Goal: Task Accomplishment & Management: Complete application form

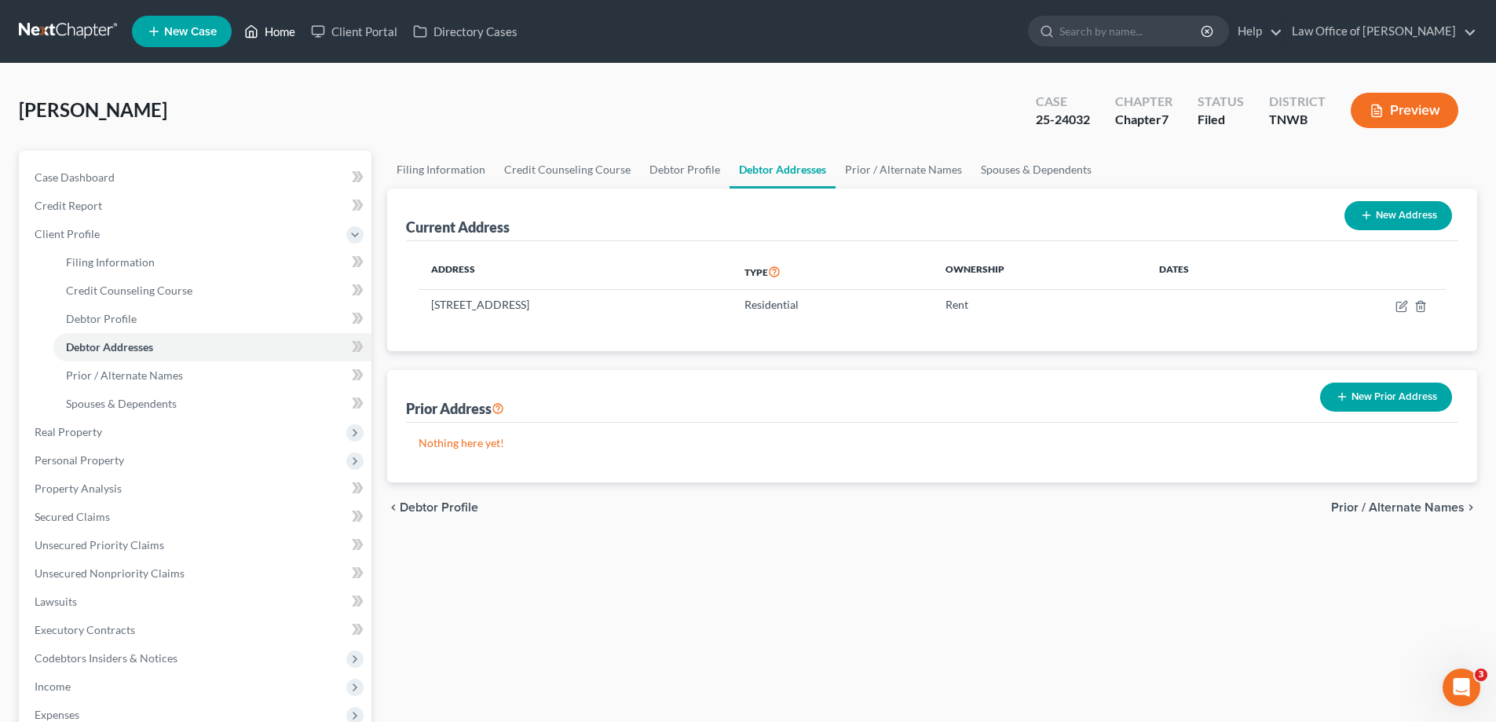
click at [269, 28] on link "Home" at bounding box center [269, 31] width 67 height 28
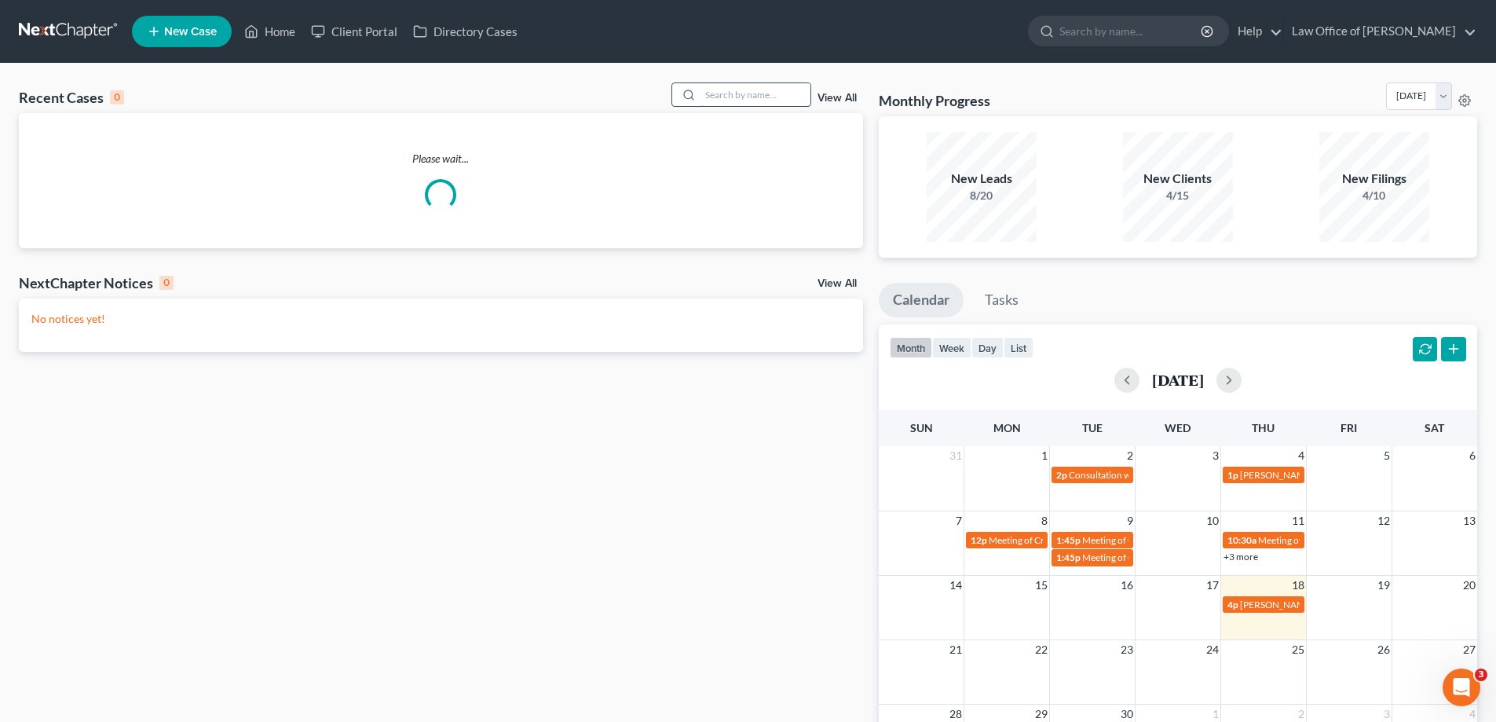
click at [764, 96] on input "search" at bounding box center [756, 94] width 110 height 23
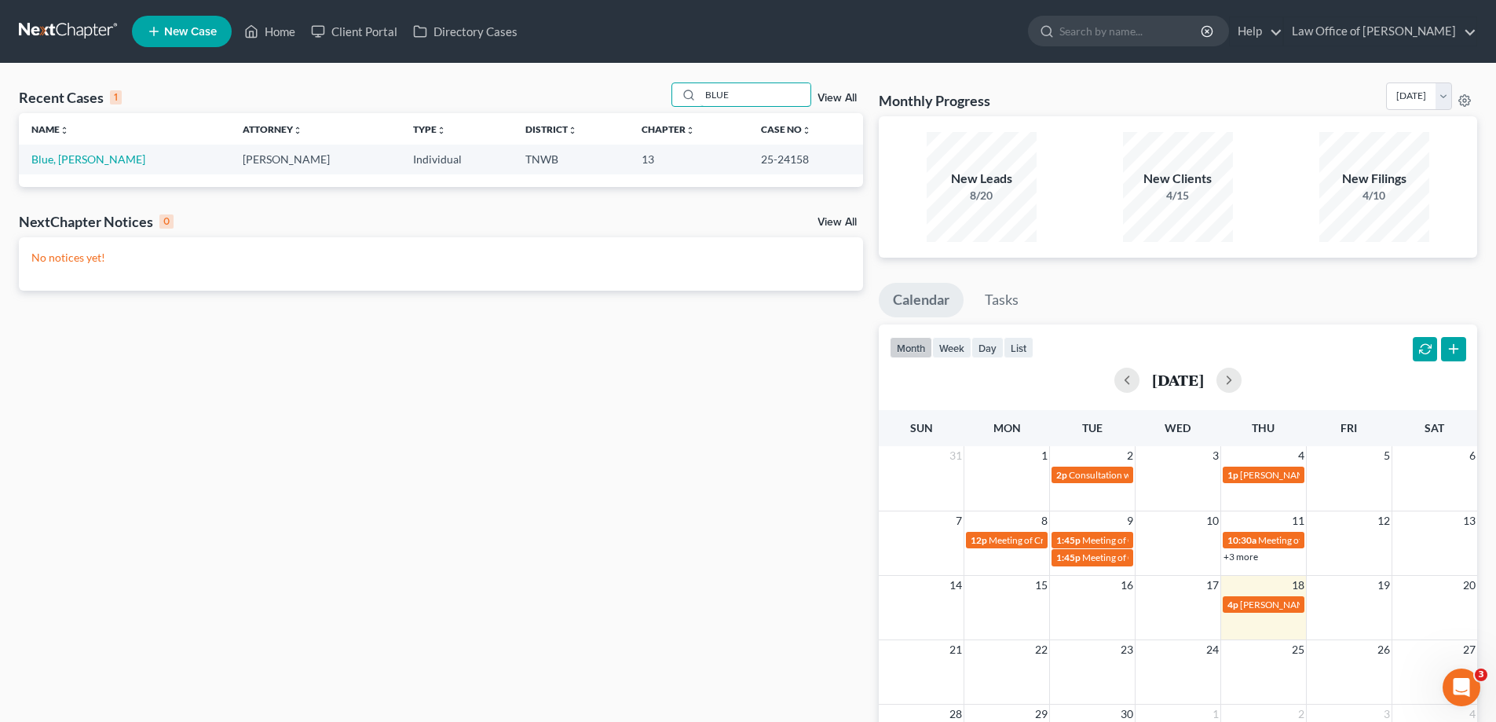
type input "BLUE"
click at [49, 156] on link "Blue, [PERSON_NAME]" at bounding box center [88, 158] width 114 height 13
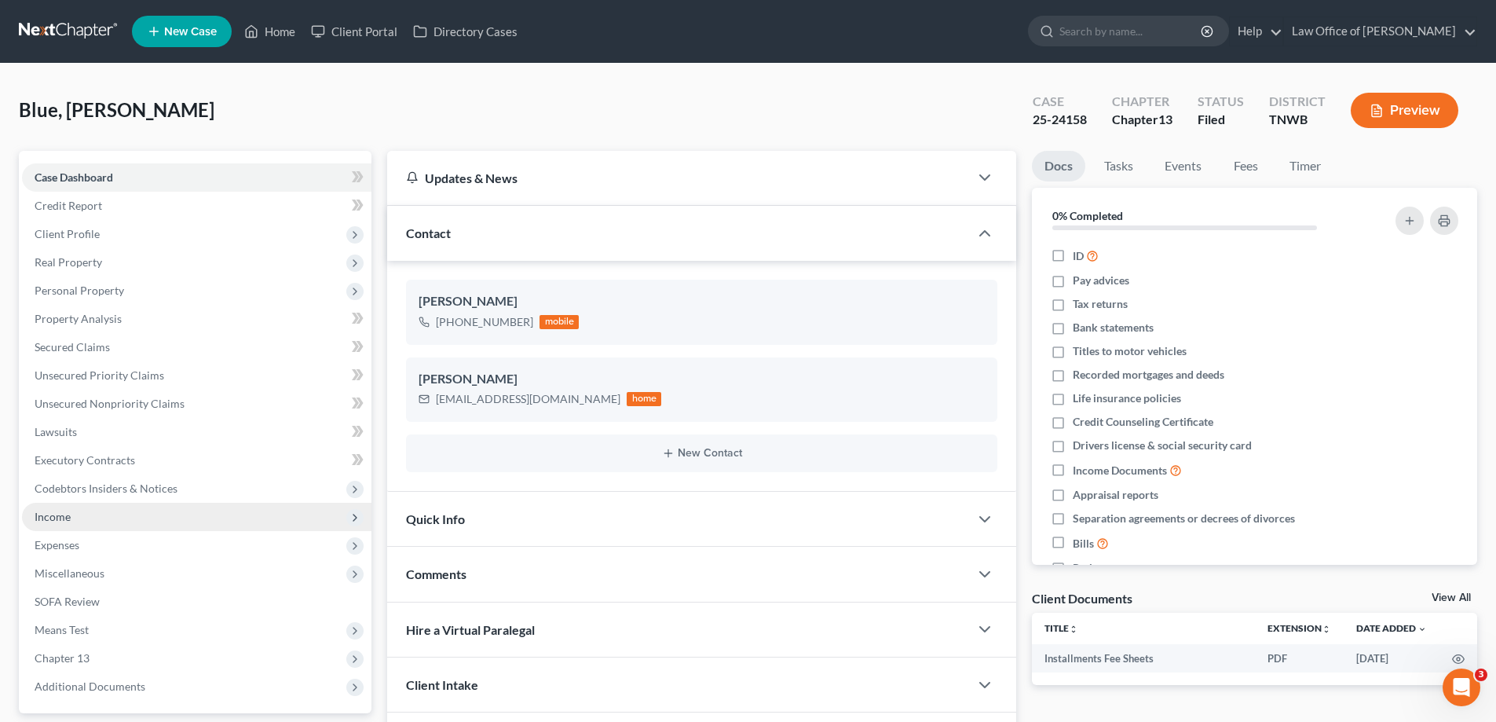
click at [74, 511] on span "Income" at bounding box center [197, 517] width 350 height 28
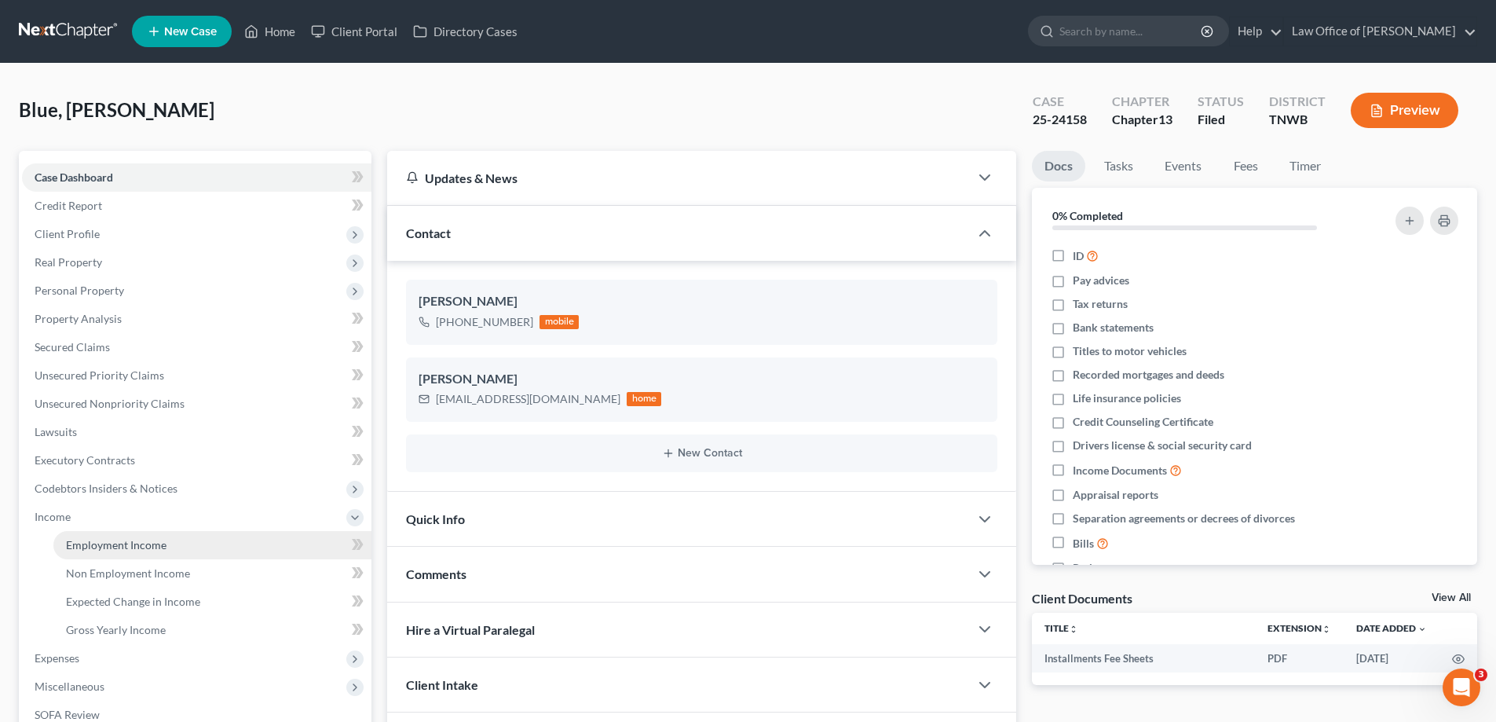
click at [111, 544] on span "Employment Income" at bounding box center [116, 544] width 101 height 13
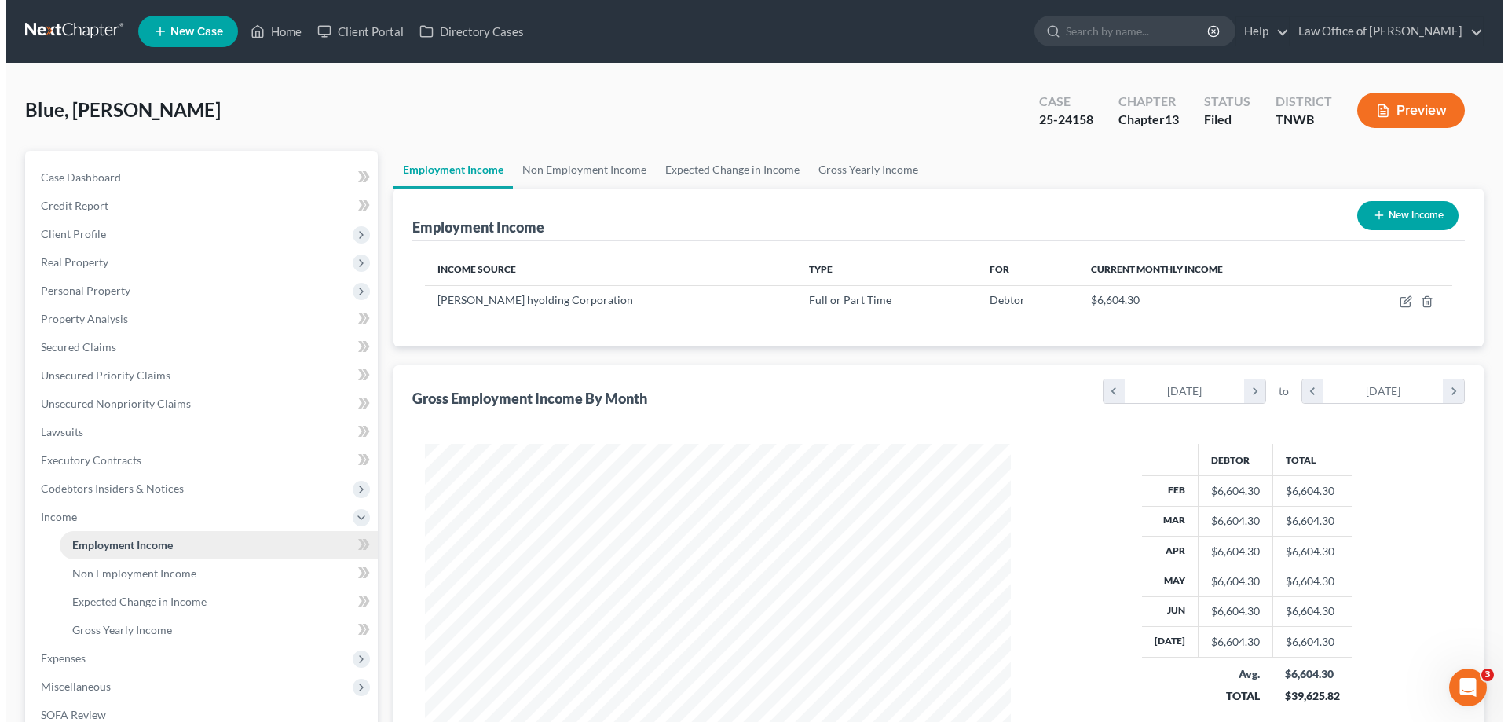
scroll to position [293, 617]
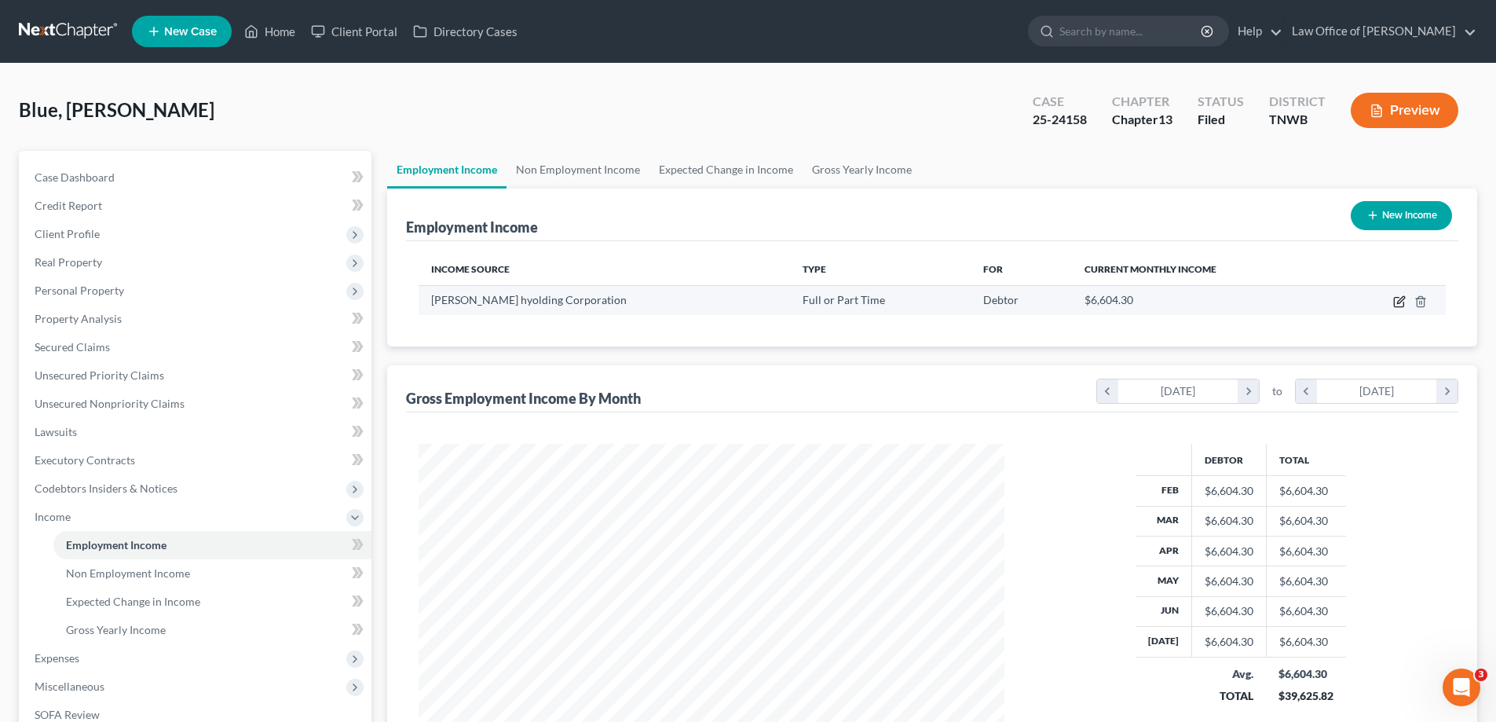
click at [1401, 302] on icon "button" at bounding box center [1400, 299] width 7 height 7
select select "0"
select select "44"
select select "3"
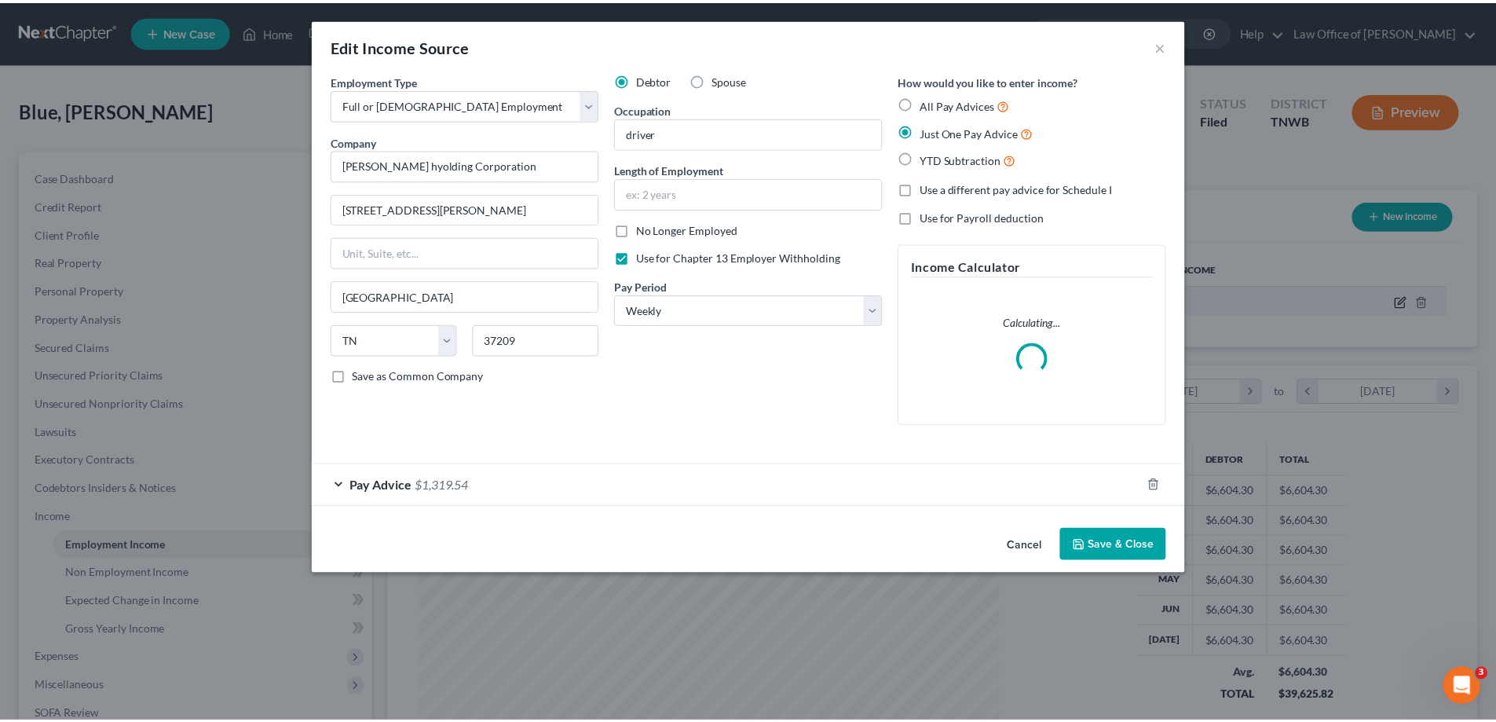
scroll to position [295, 623]
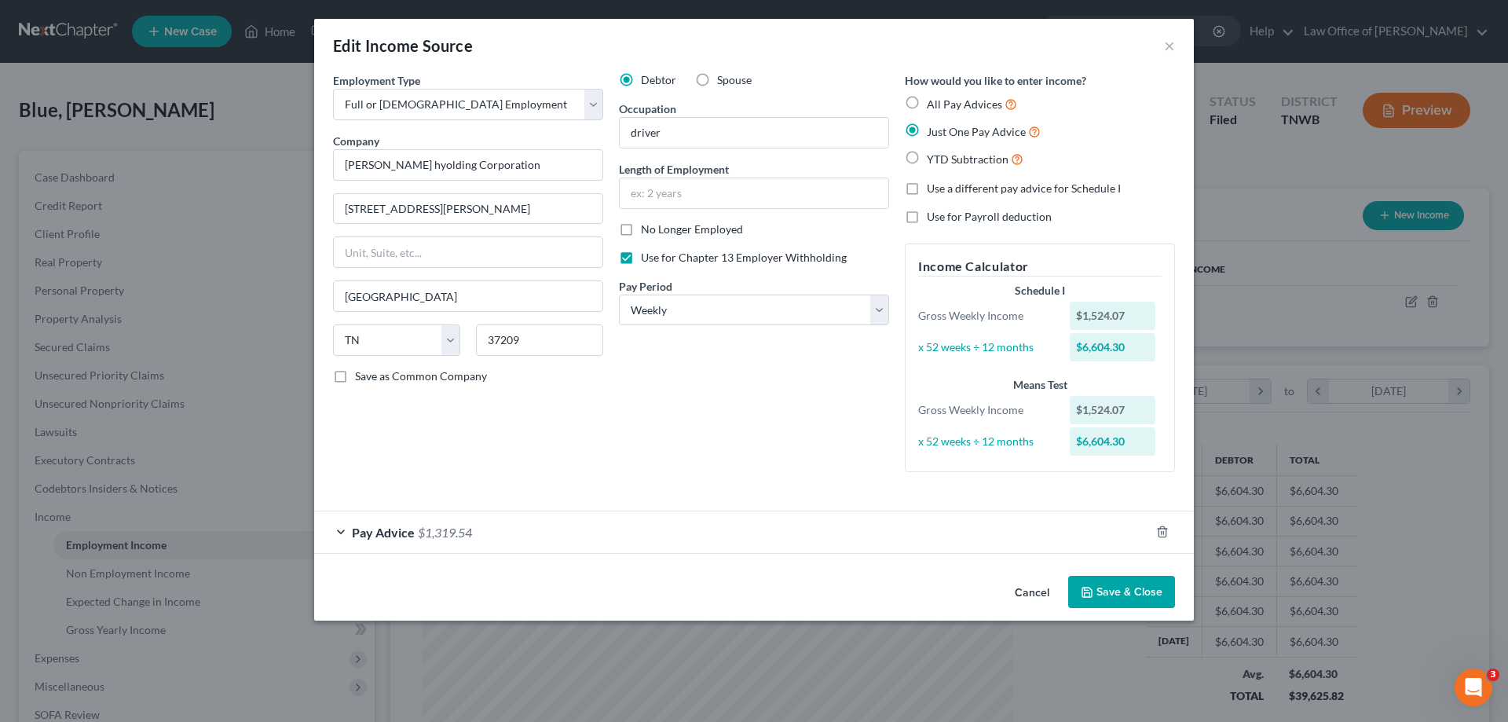
click at [1029, 590] on button "Cancel" at bounding box center [1032, 592] width 60 height 31
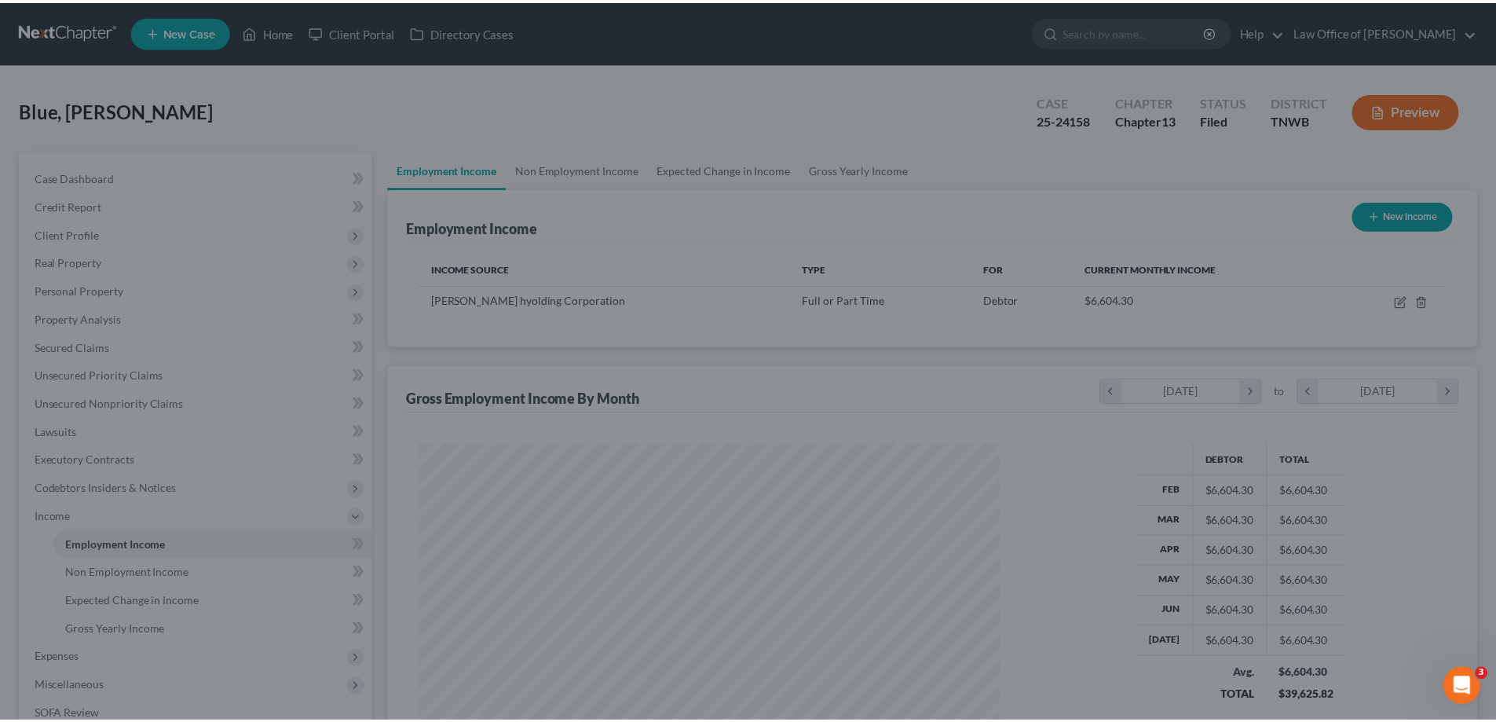
scroll to position [785140, 784815]
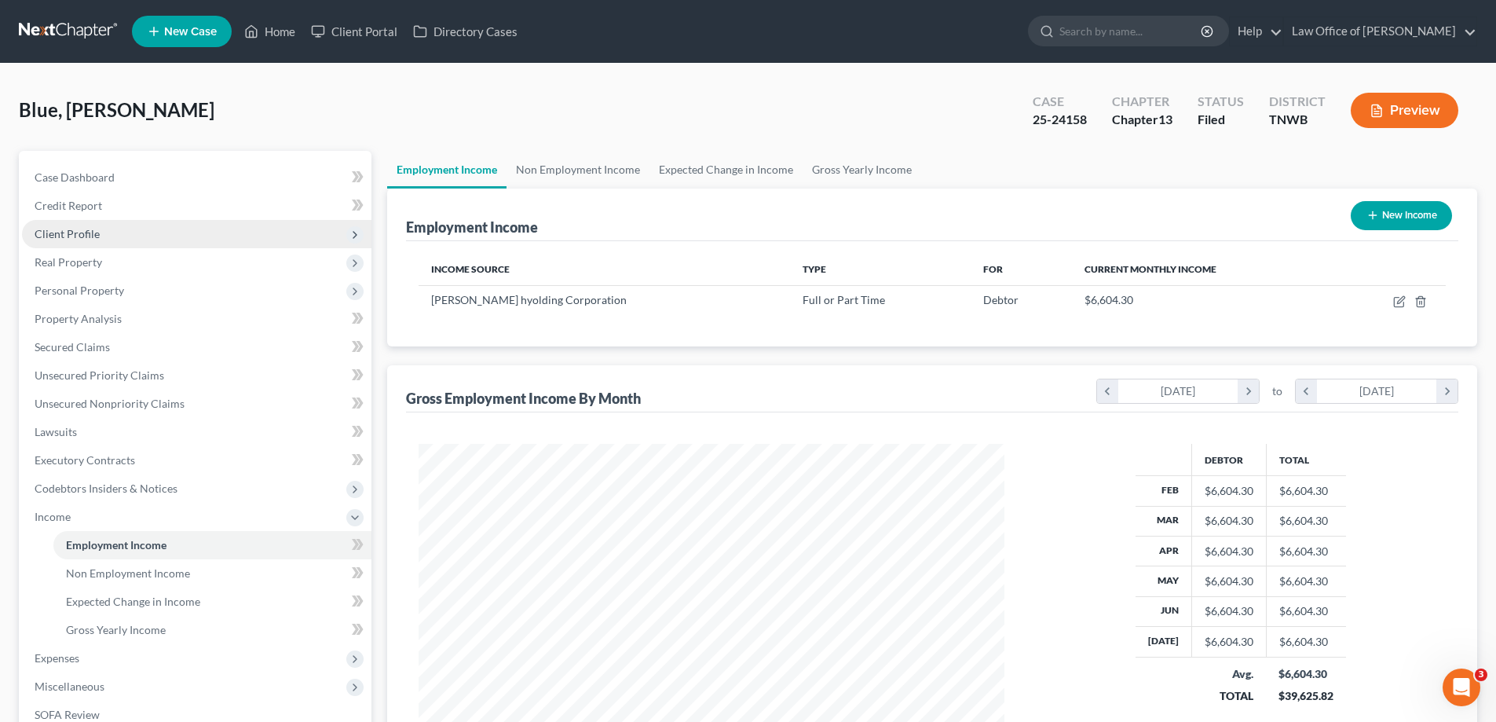
click at [114, 232] on span "Client Profile" at bounding box center [197, 234] width 350 height 28
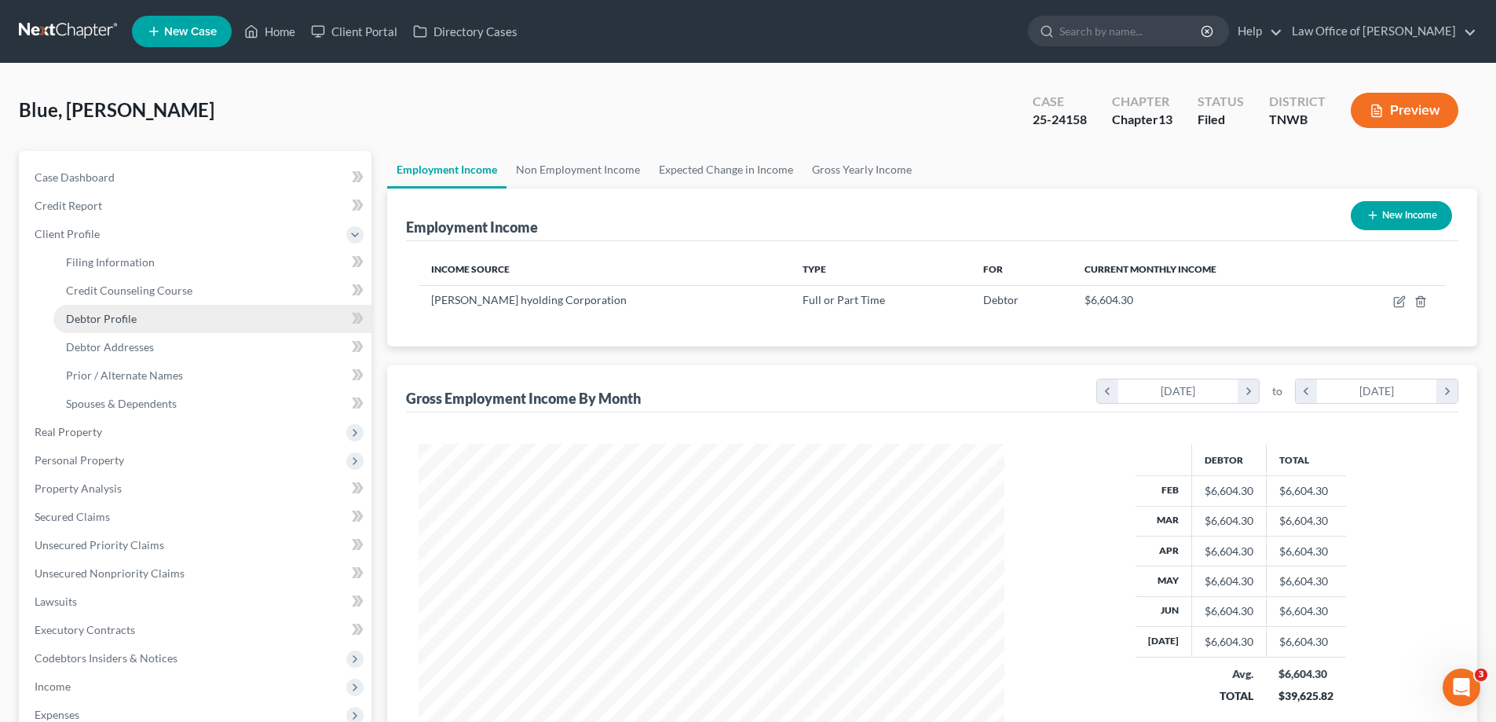
click at [126, 318] on span "Debtor Profile" at bounding box center [101, 318] width 71 height 13
select select "1"
select select "3"
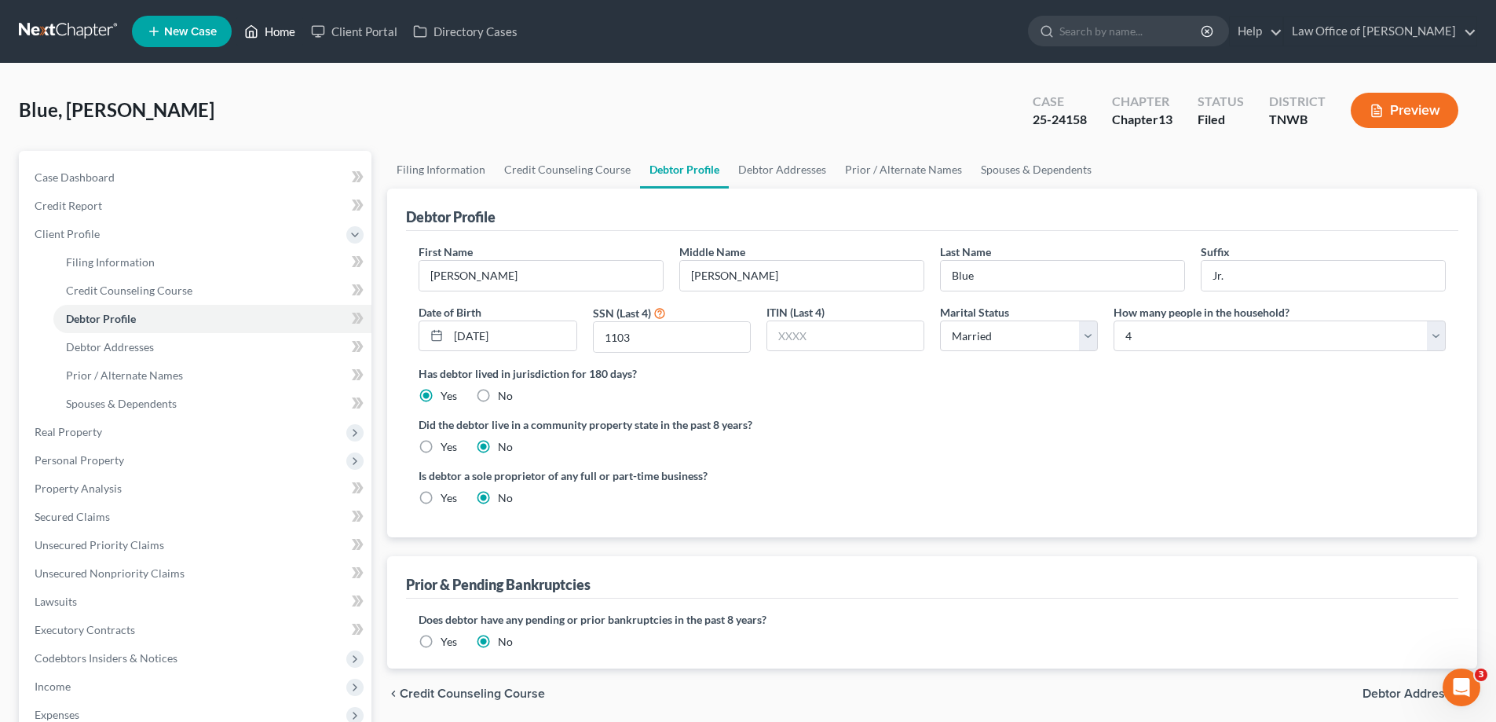
click at [275, 28] on link "Home" at bounding box center [269, 31] width 67 height 28
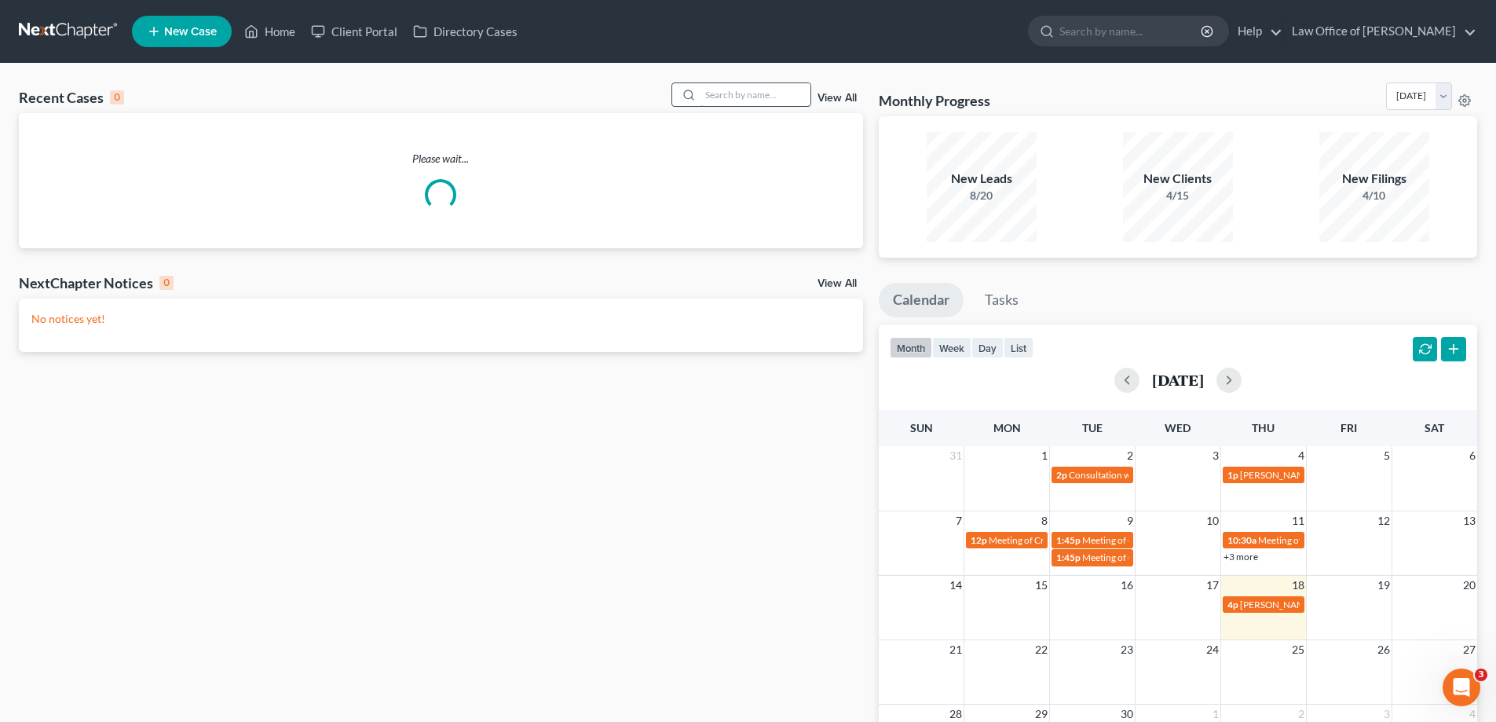
click at [708, 93] on input "search" at bounding box center [756, 94] width 110 height 23
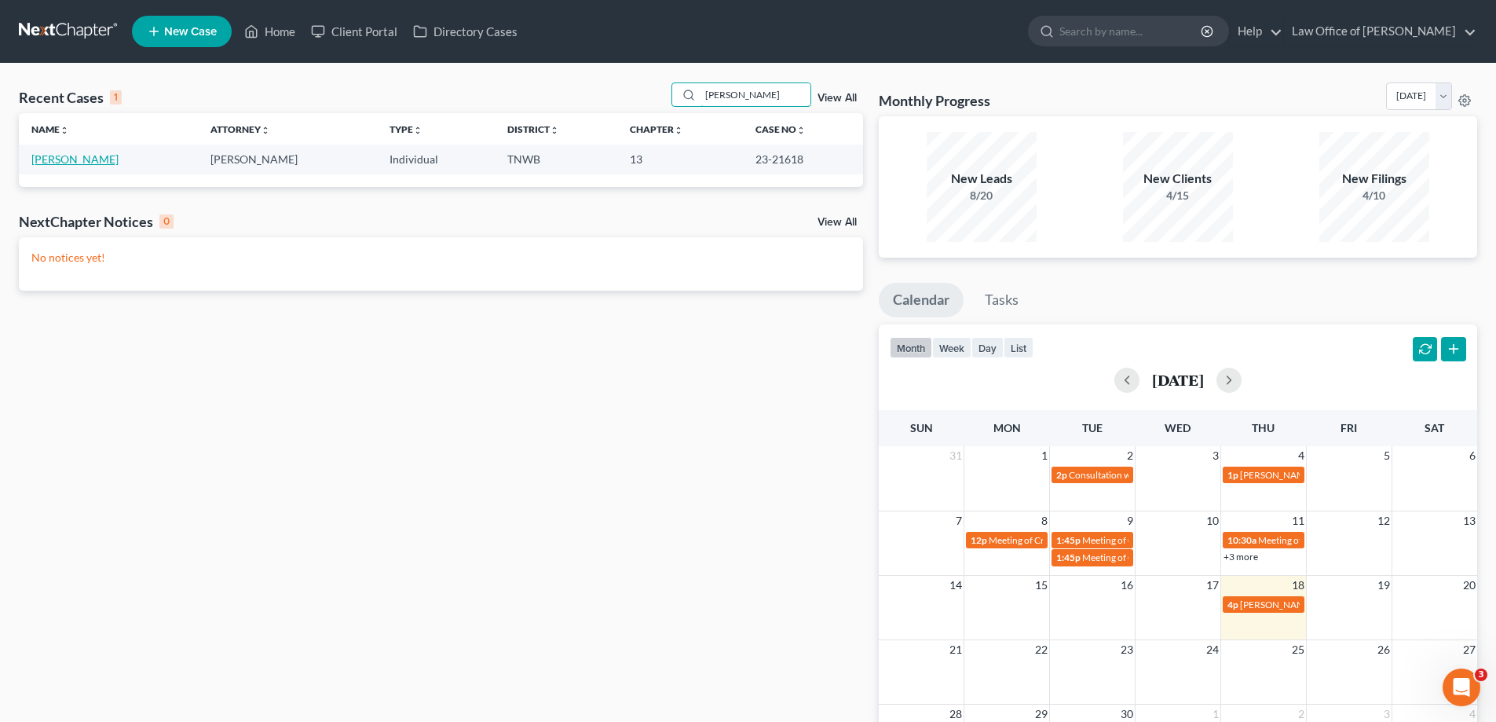
type input "[PERSON_NAME]"
click at [60, 159] on link "[PERSON_NAME]" at bounding box center [74, 158] width 87 height 13
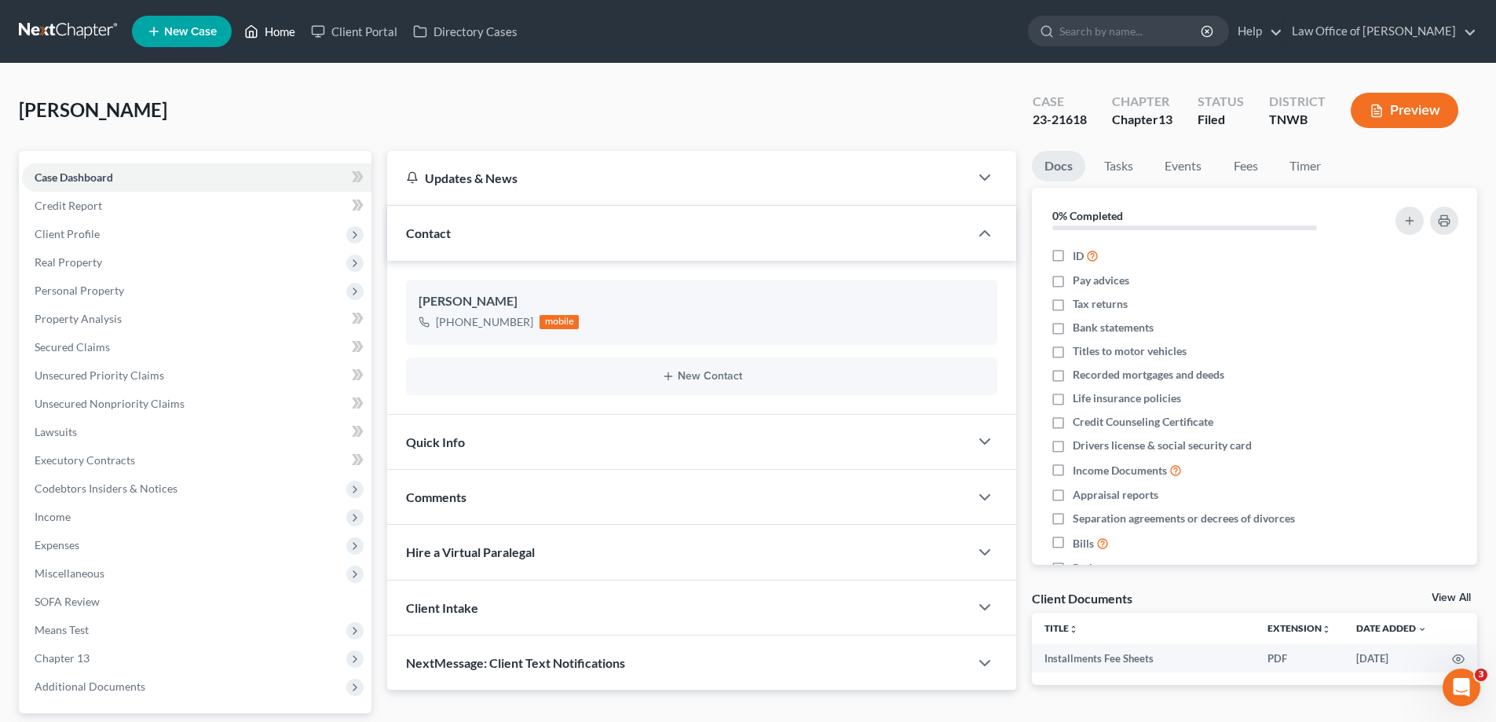
click at [283, 33] on link "Home" at bounding box center [269, 31] width 67 height 28
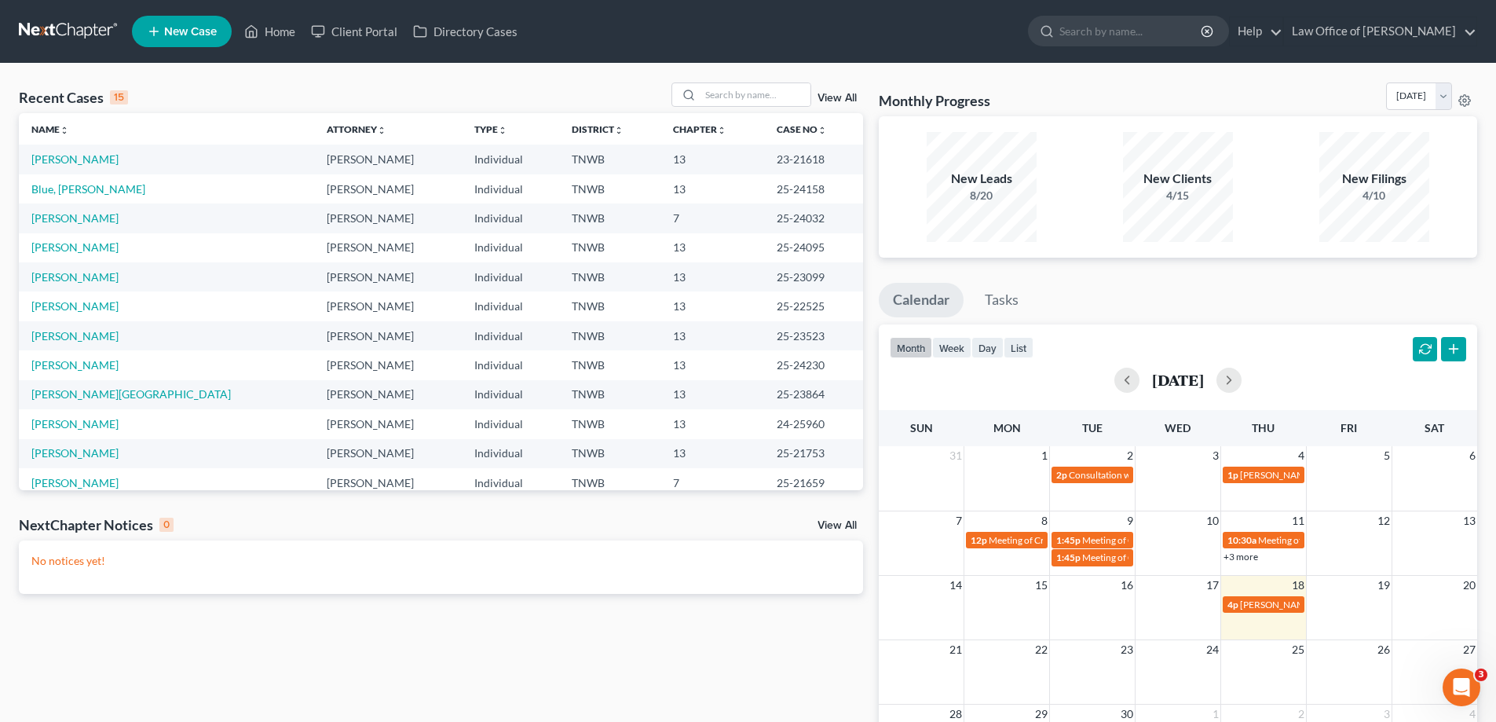
click at [68, 167] on td "[PERSON_NAME]" at bounding box center [166, 159] width 295 height 29
click at [78, 159] on link "[PERSON_NAME]" at bounding box center [74, 158] width 87 height 13
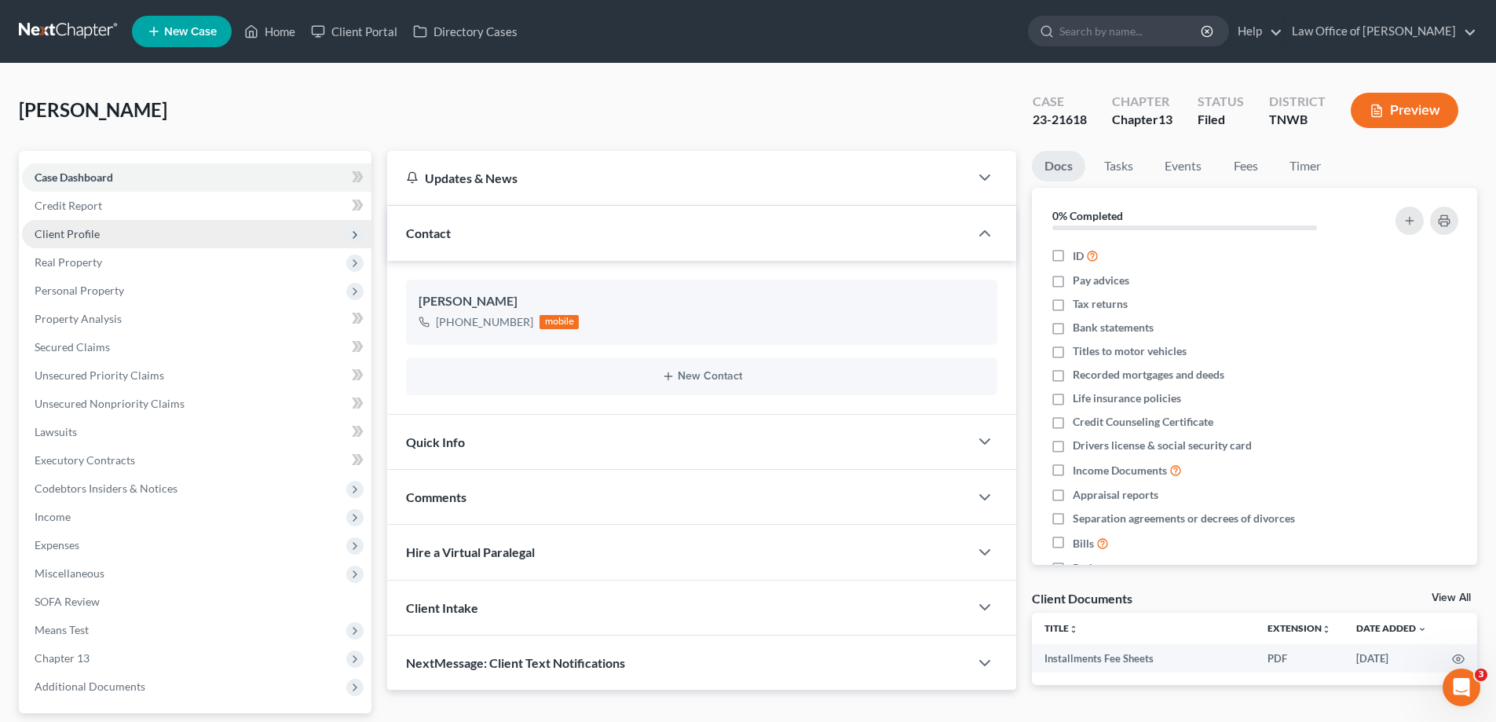
click at [125, 229] on span "Client Profile" at bounding box center [197, 234] width 350 height 28
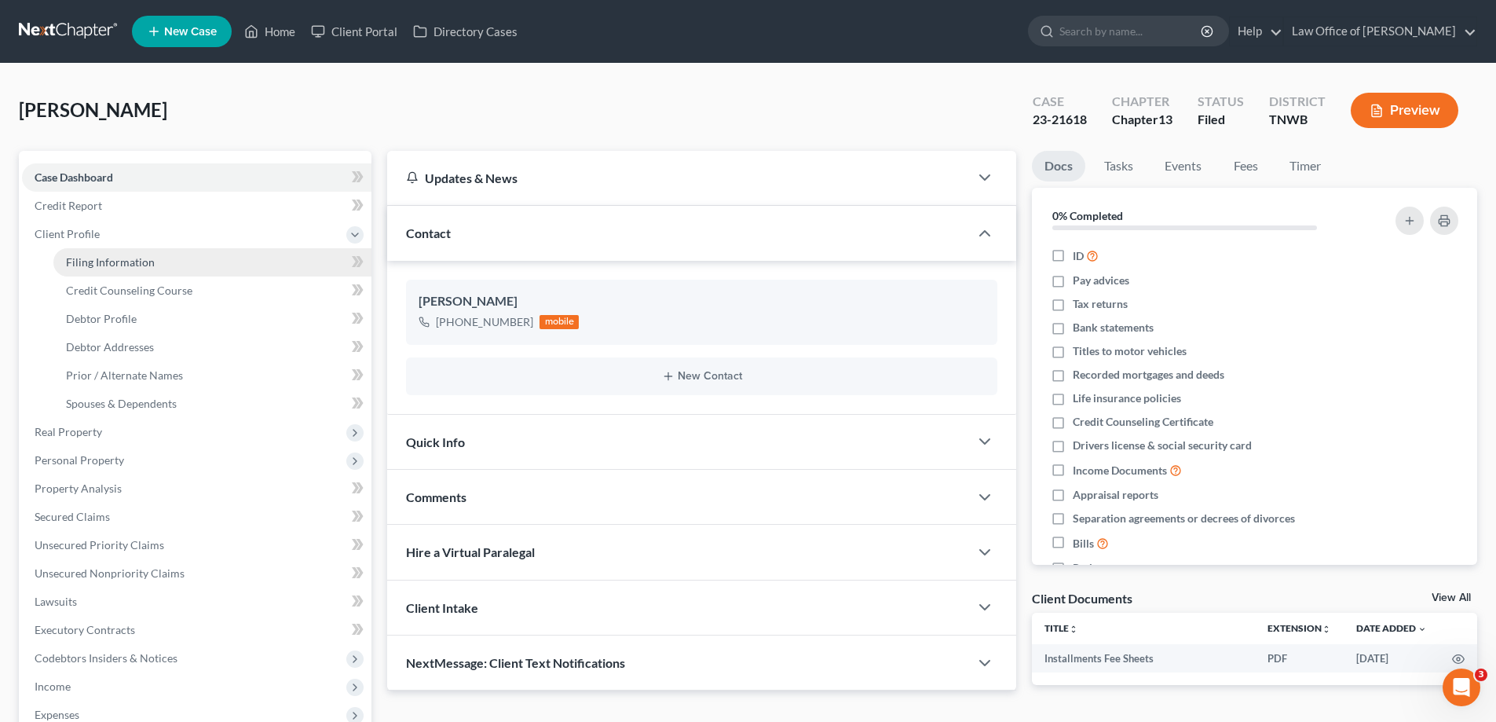
click at [134, 262] on span "Filing Information" at bounding box center [110, 261] width 89 height 13
select select "1"
select select "0"
select select "3"
select select "44"
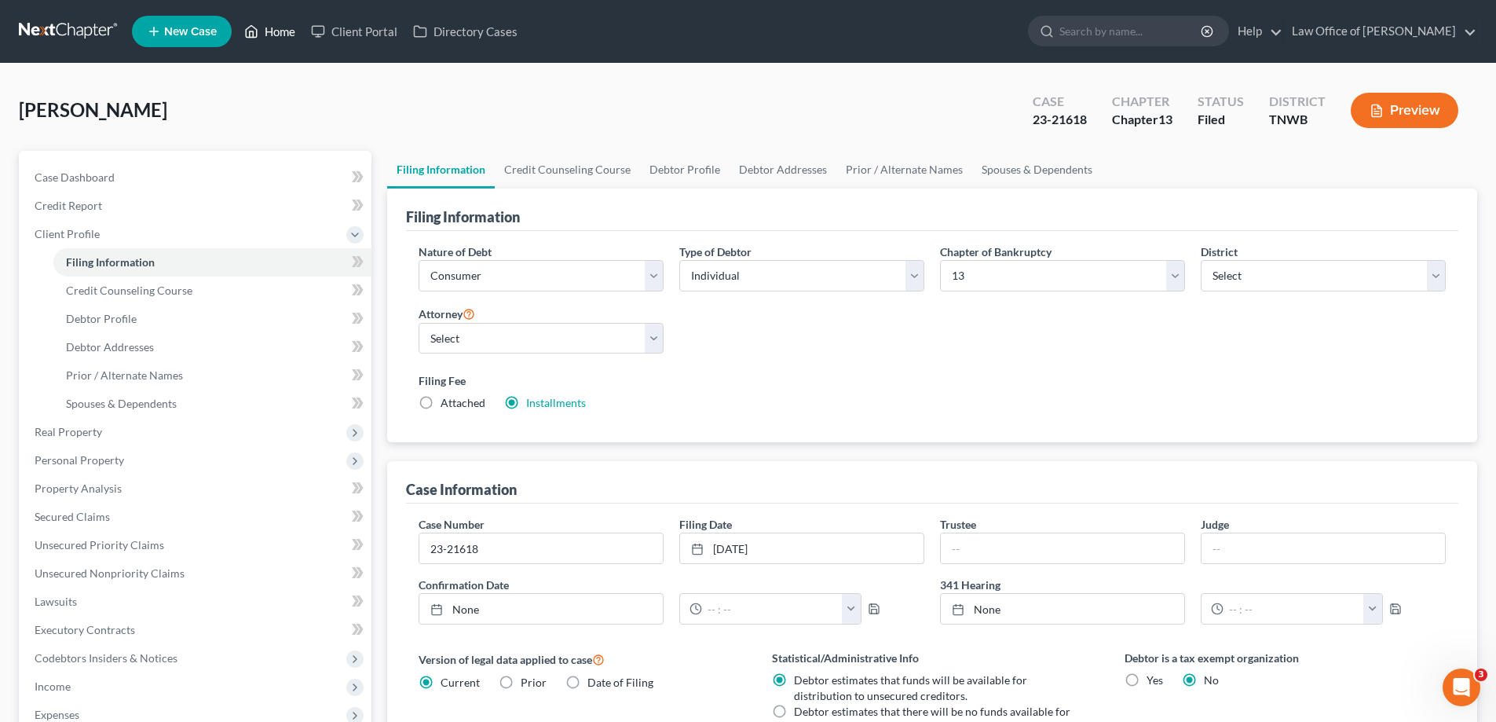
click at [274, 24] on link "Home" at bounding box center [269, 31] width 67 height 28
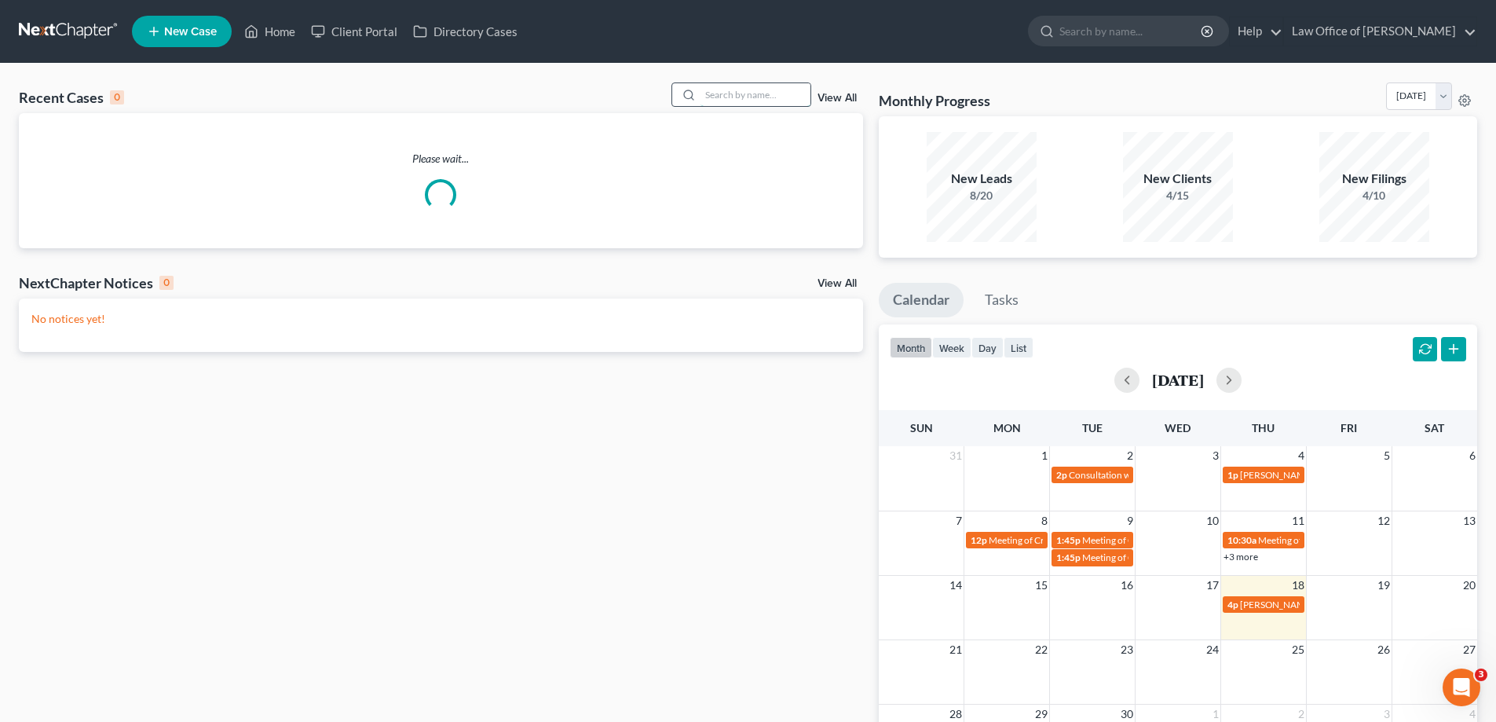
click at [719, 91] on input "search" at bounding box center [756, 94] width 110 height 23
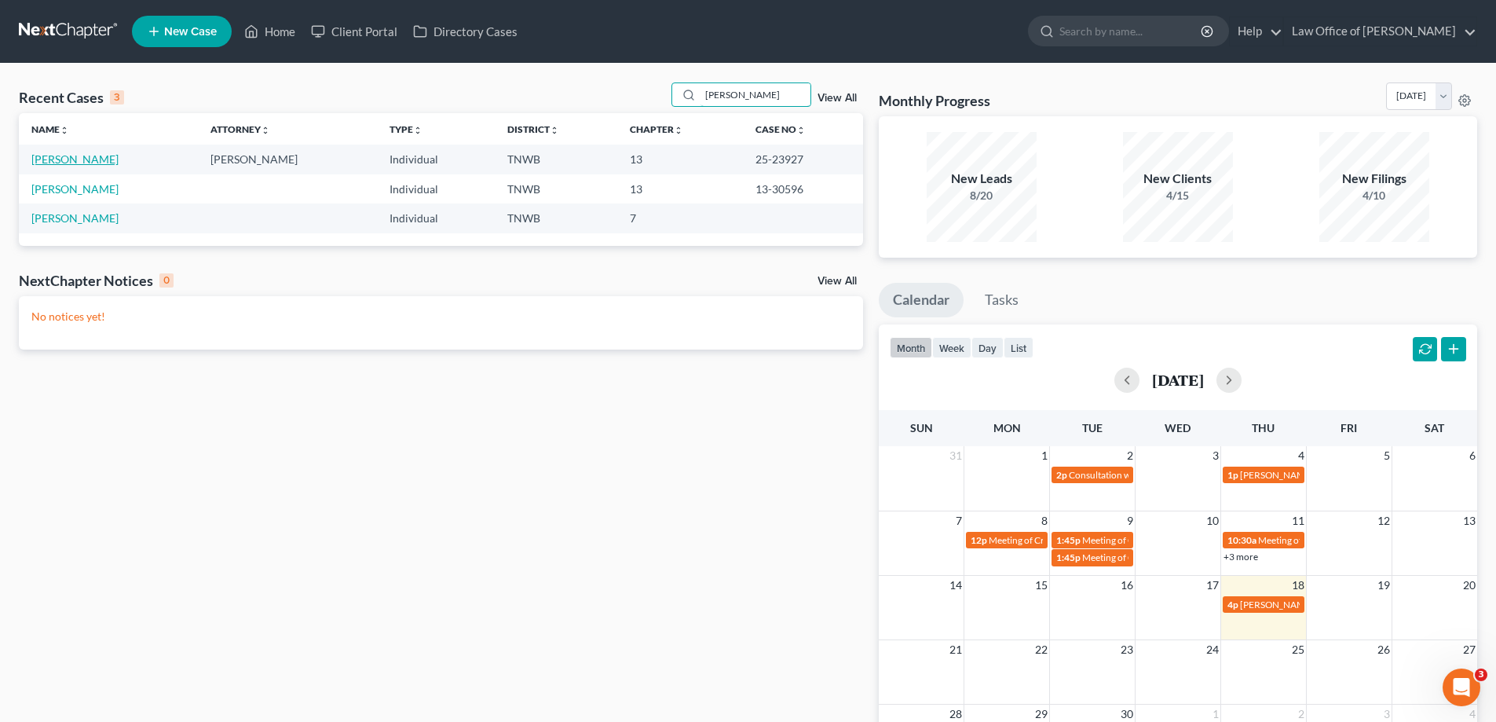
type input "[PERSON_NAME]"
click at [47, 158] on link "[PERSON_NAME]" at bounding box center [74, 158] width 87 height 13
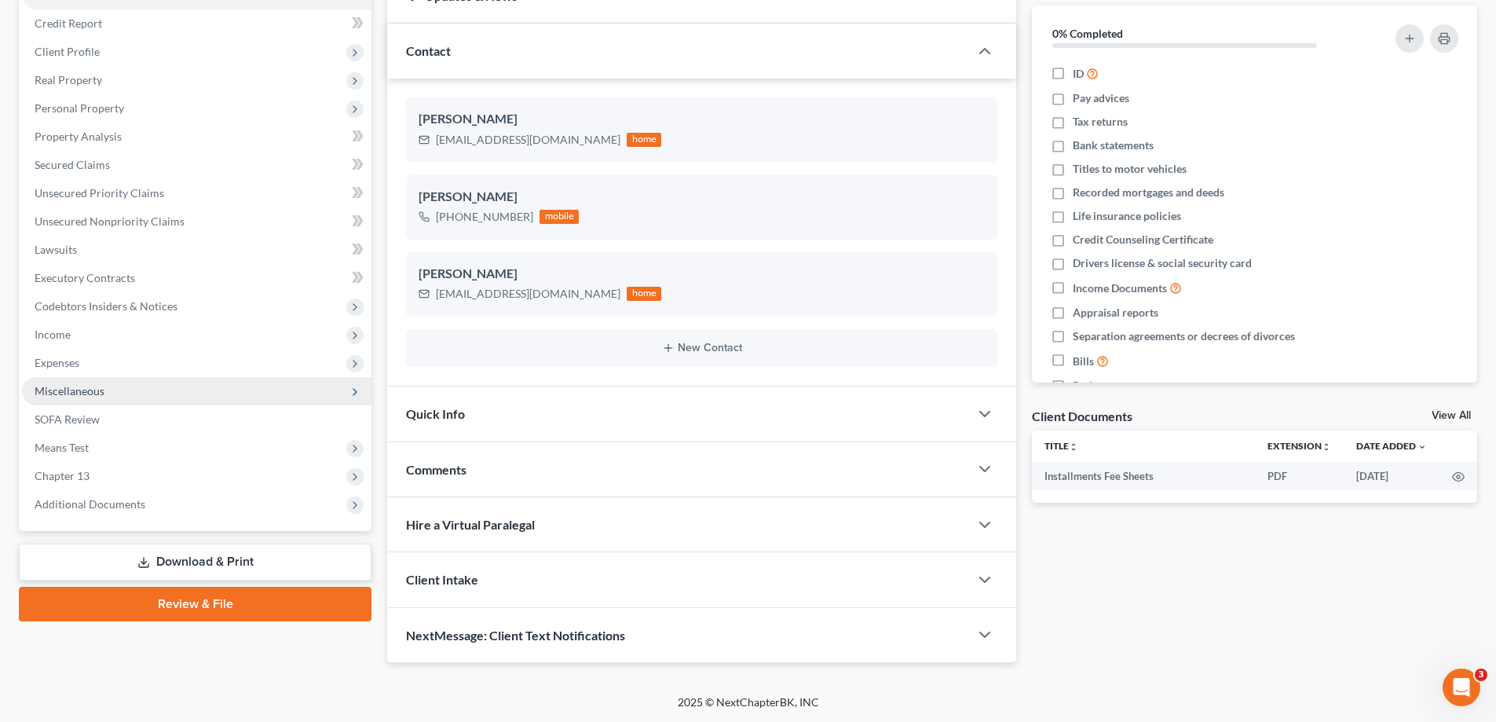
scroll to position [183, 0]
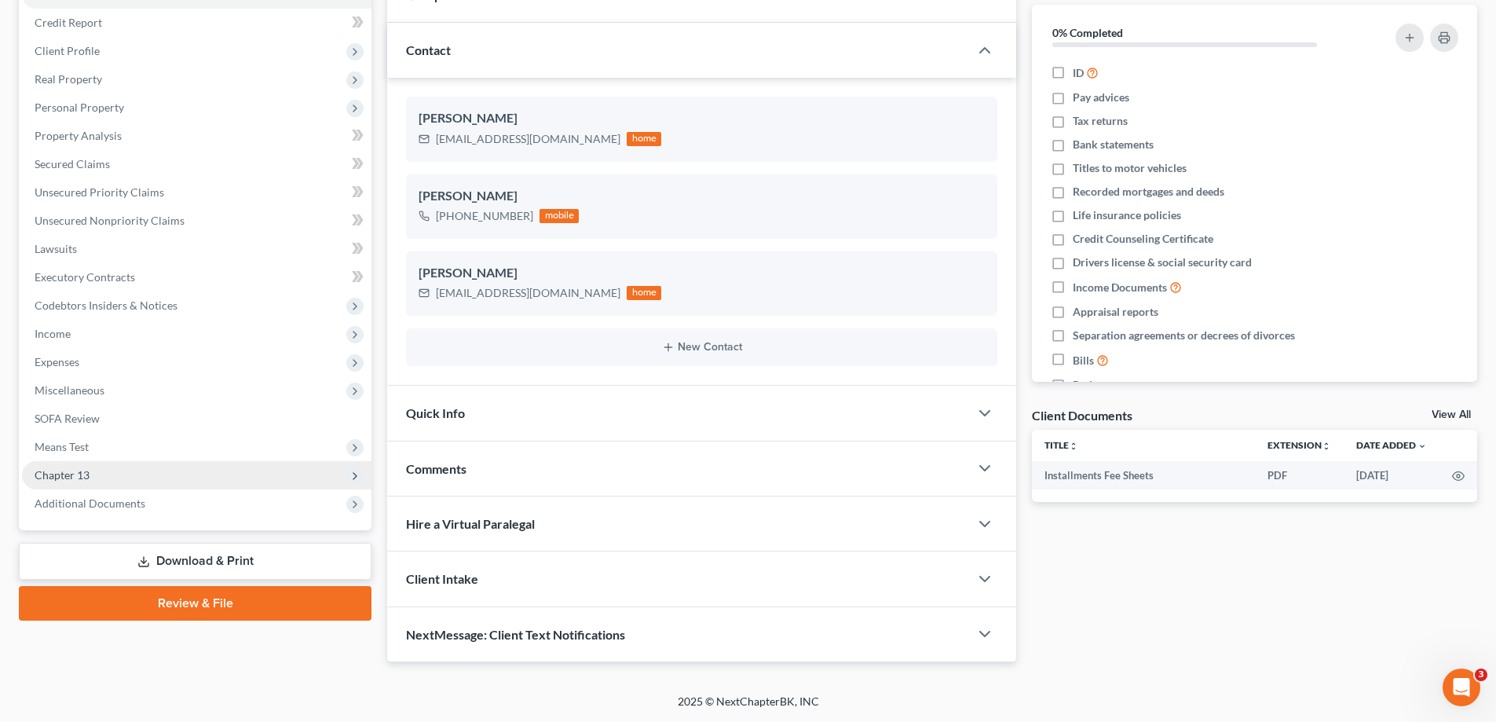
click at [71, 478] on span "Chapter 13" at bounding box center [62, 474] width 55 height 13
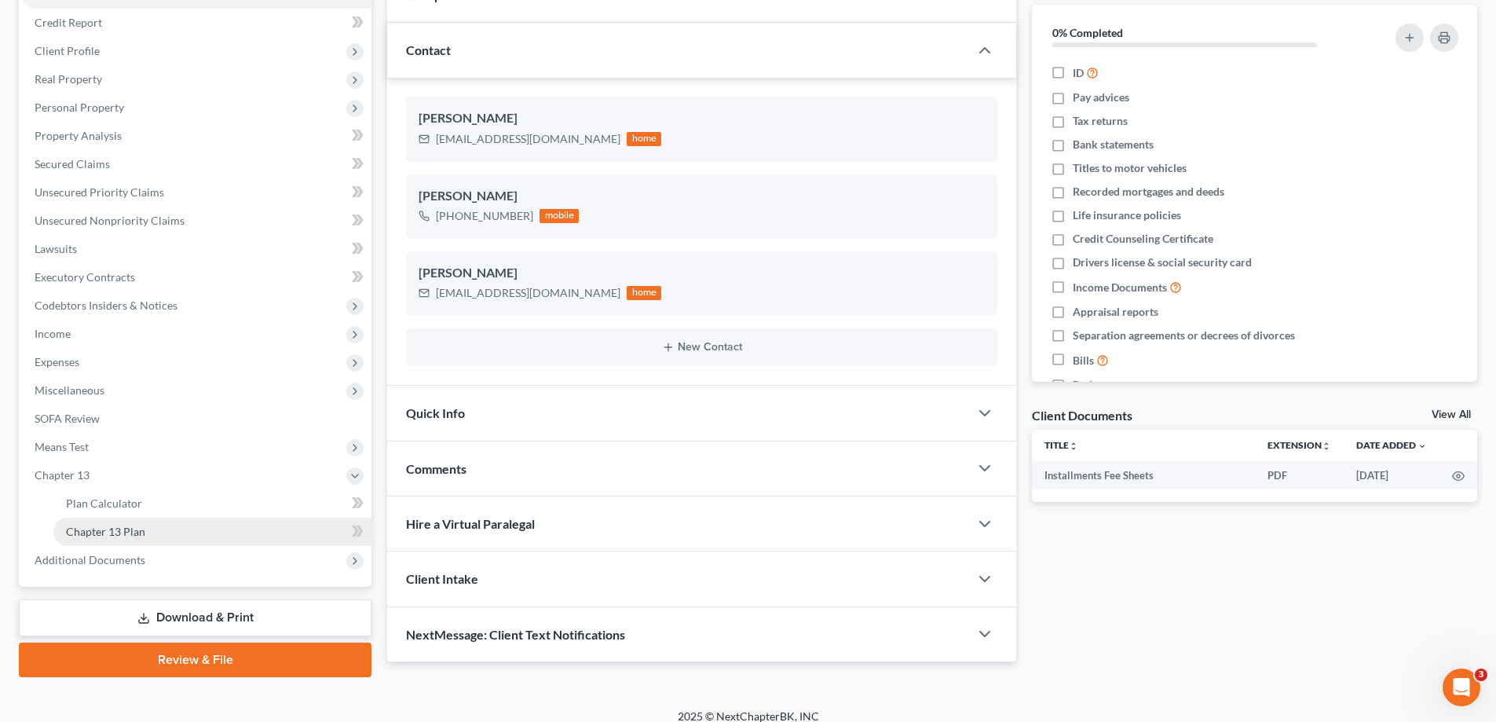
click at [97, 529] on span "Chapter 13 Plan" at bounding box center [105, 531] width 79 height 13
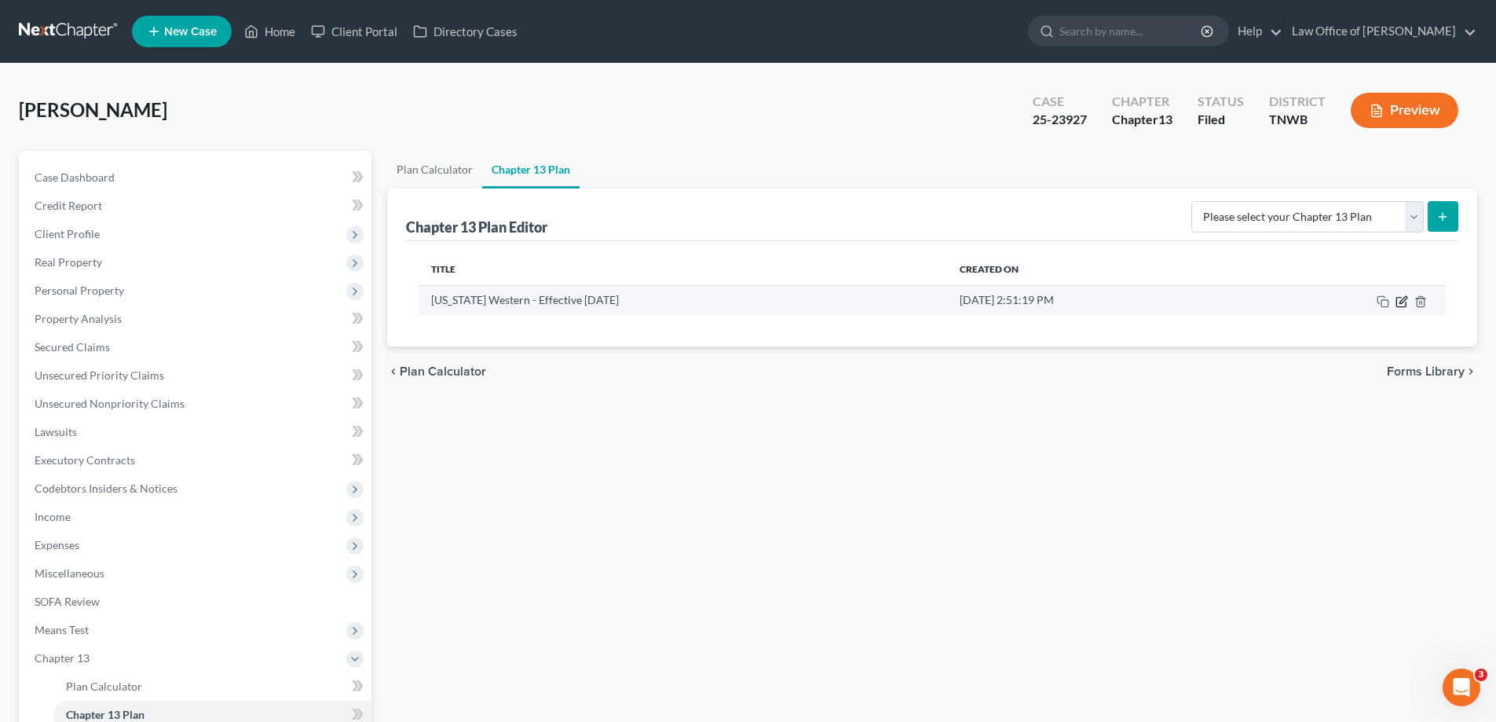
click at [1401, 303] on icon "button" at bounding box center [1403, 299] width 7 height 7
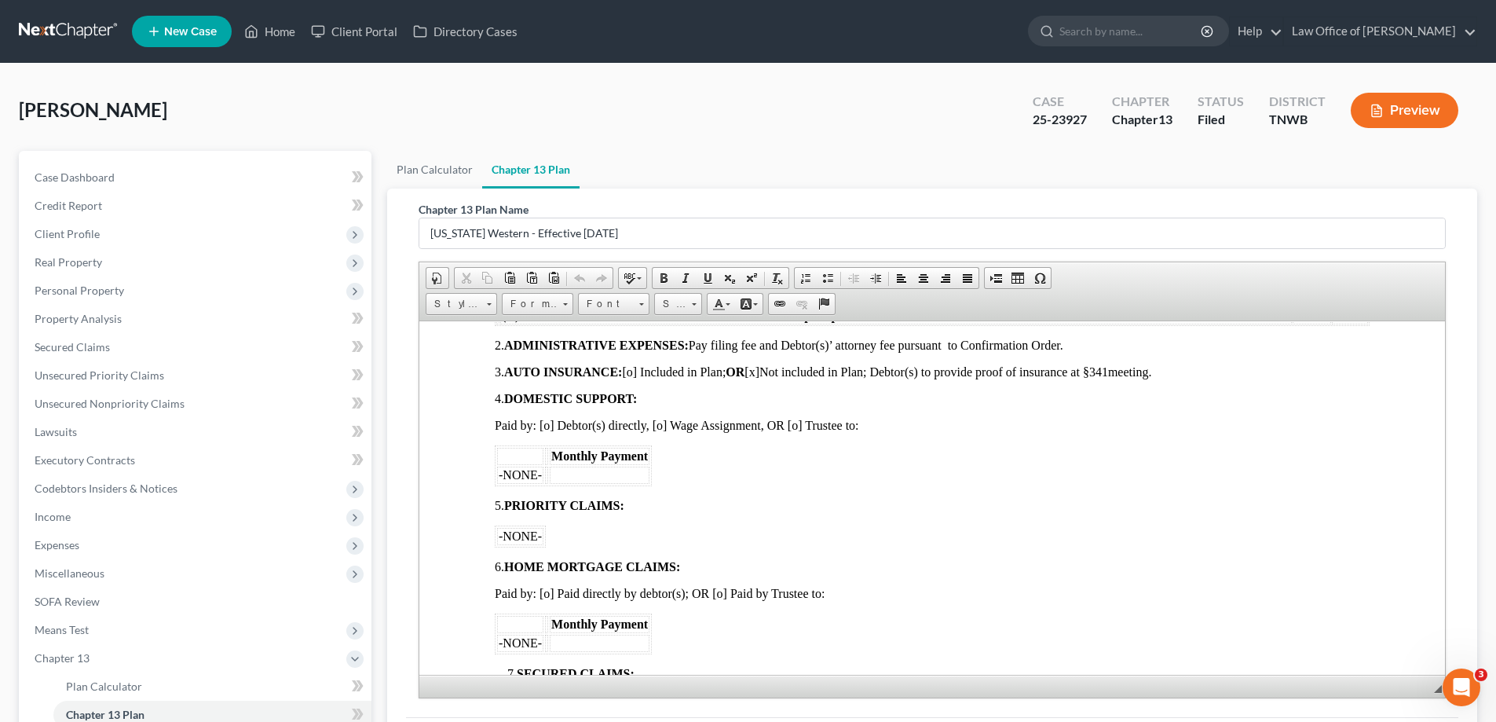
scroll to position [707, 0]
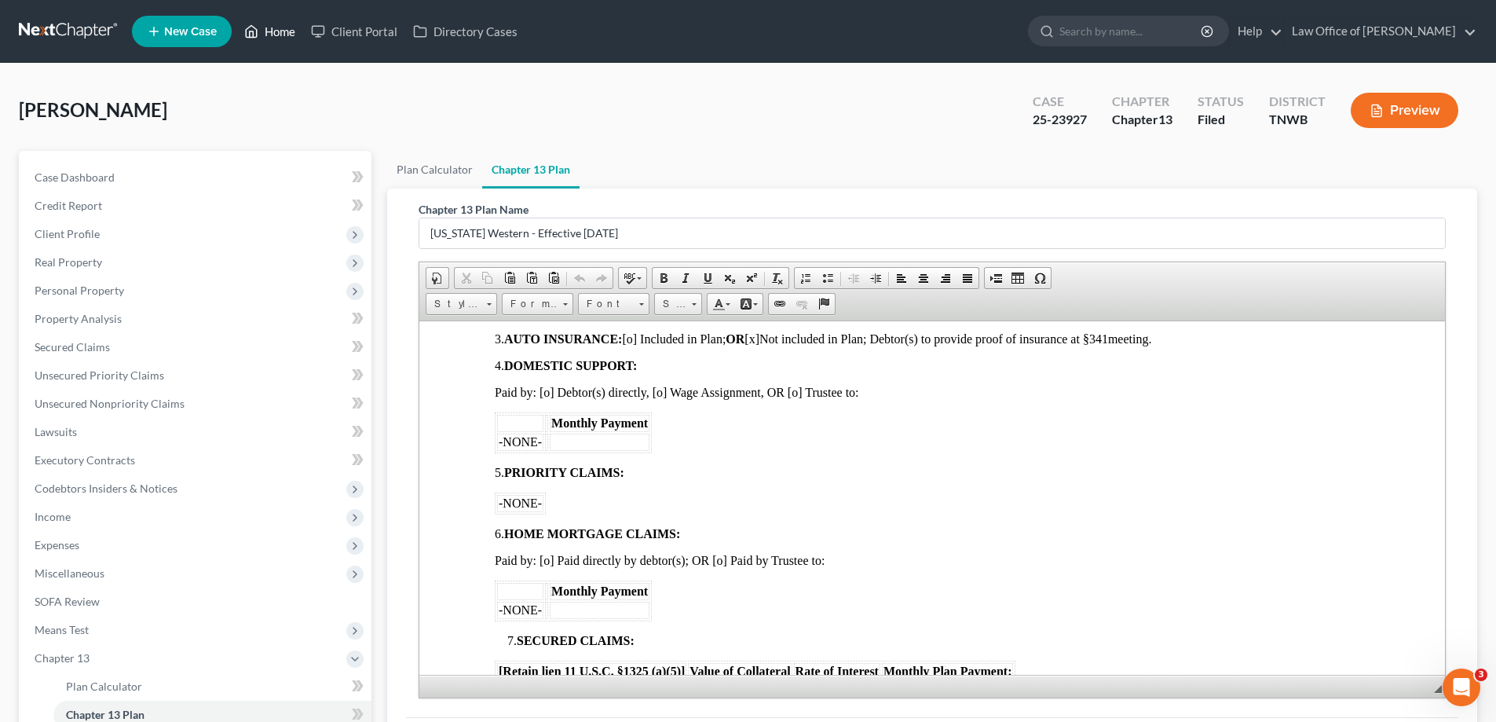
click at [286, 26] on link "Home" at bounding box center [269, 31] width 67 height 28
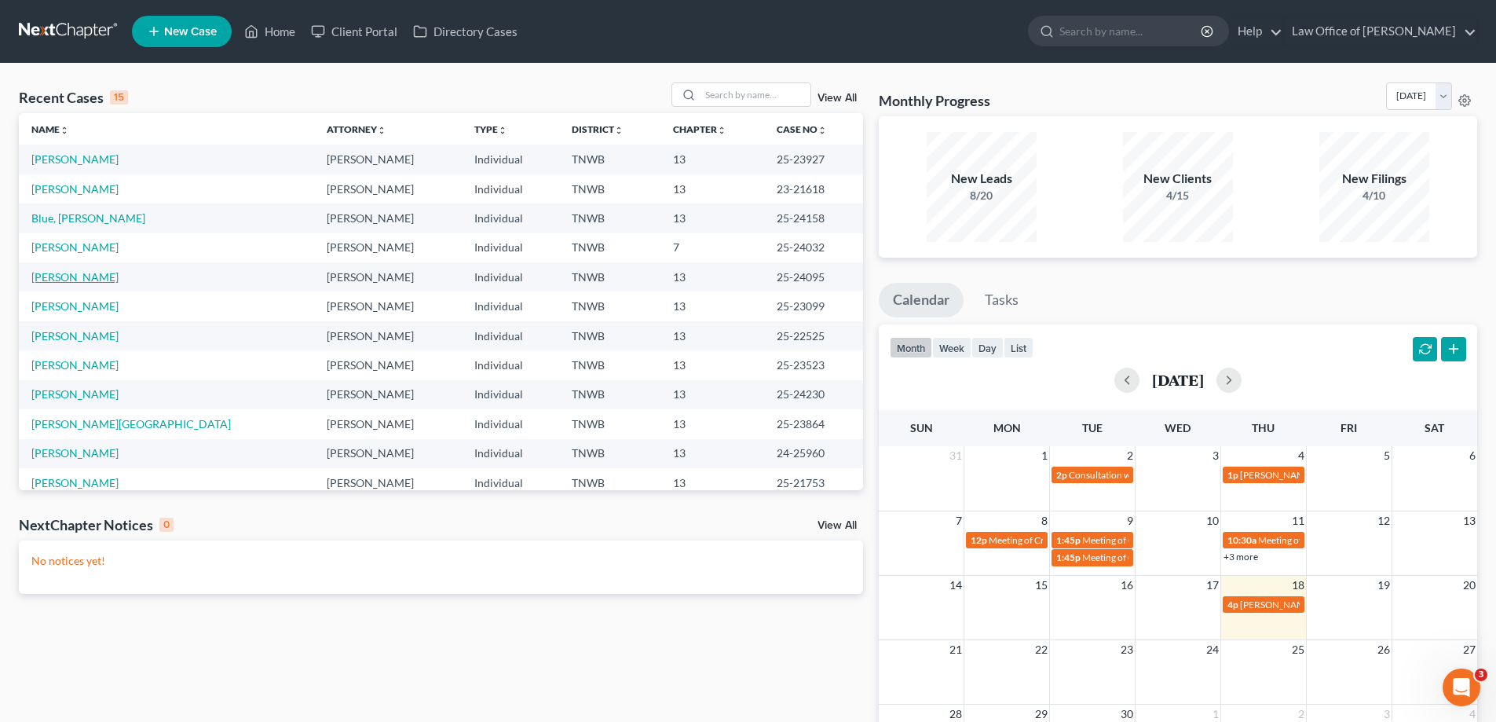
click at [84, 276] on link "[PERSON_NAME]" at bounding box center [74, 276] width 87 height 13
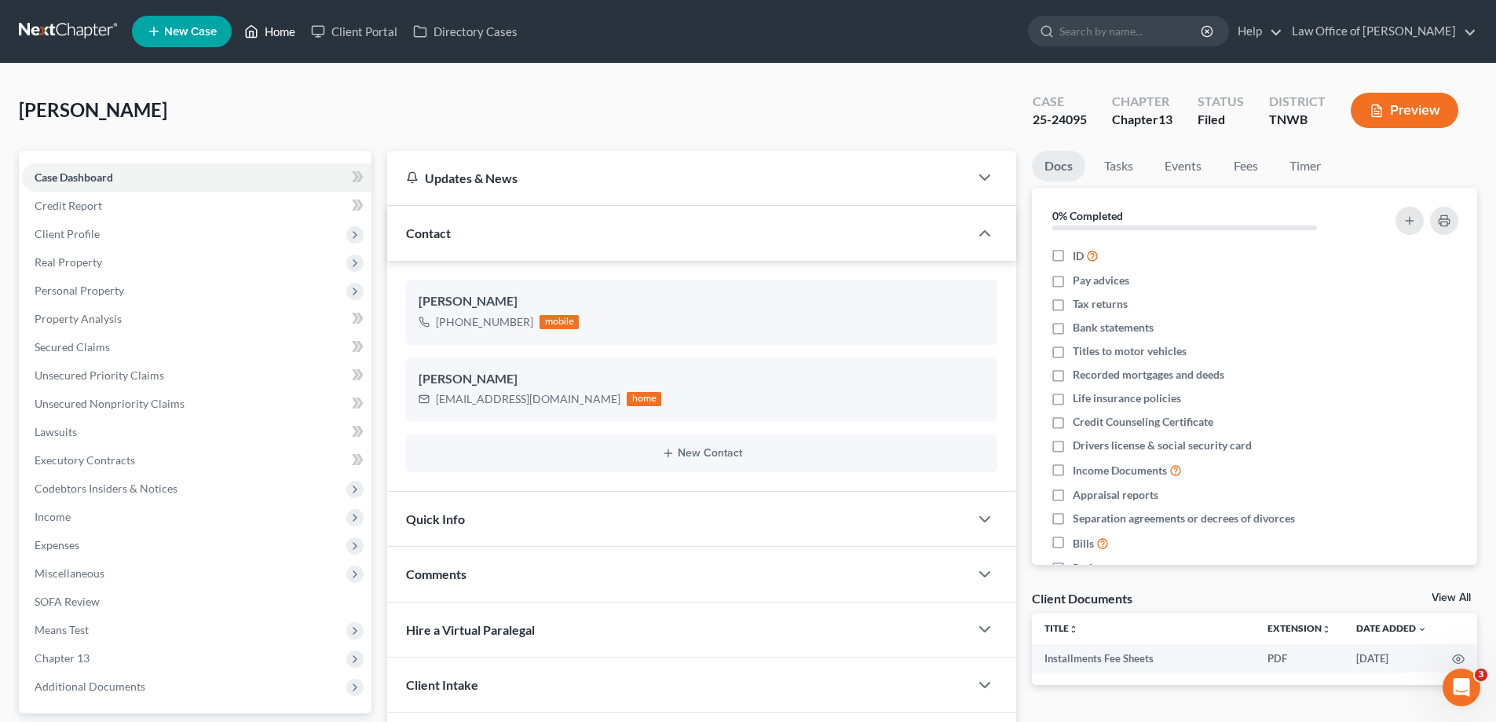
click at [280, 31] on link "Home" at bounding box center [269, 31] width 67 height 28
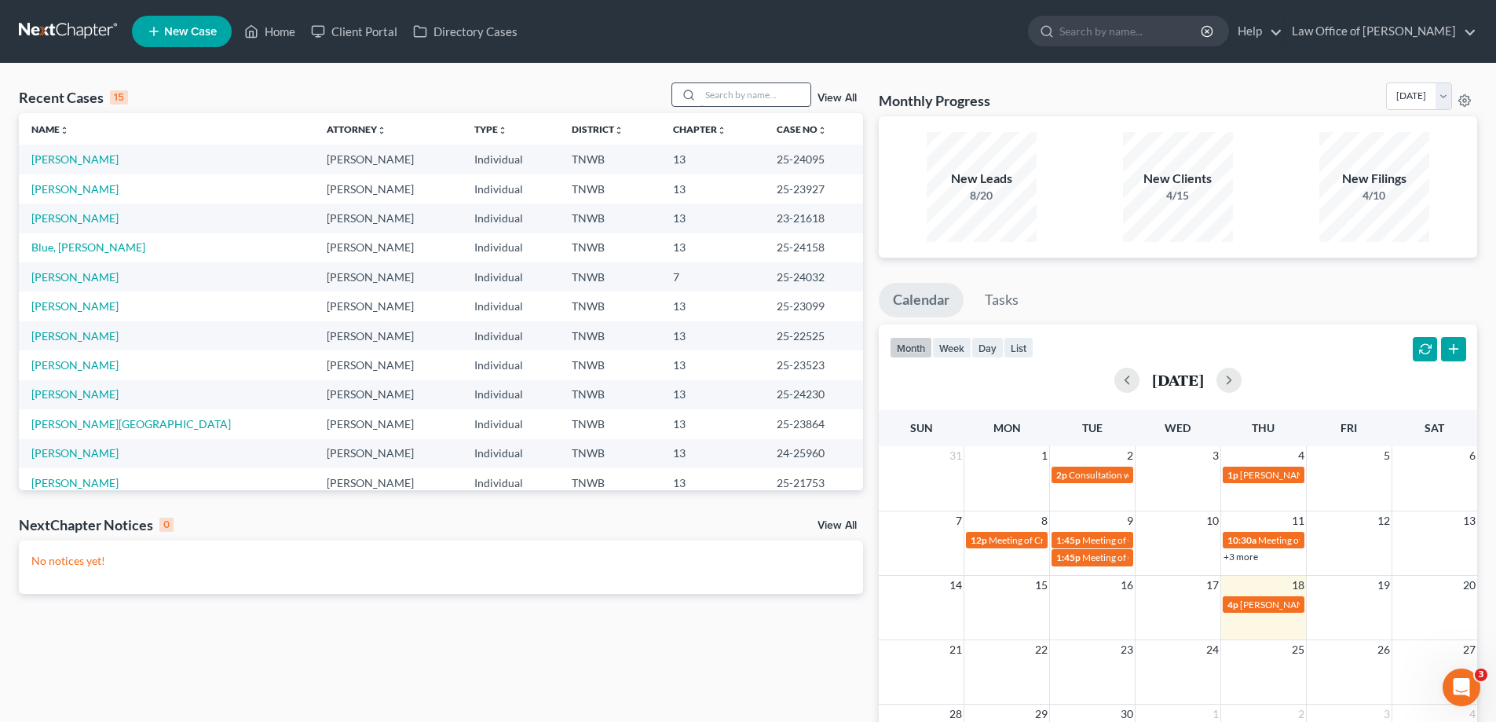
click at [725, 97] on input "search" at bounding box center [756, 94] width 110 height 23
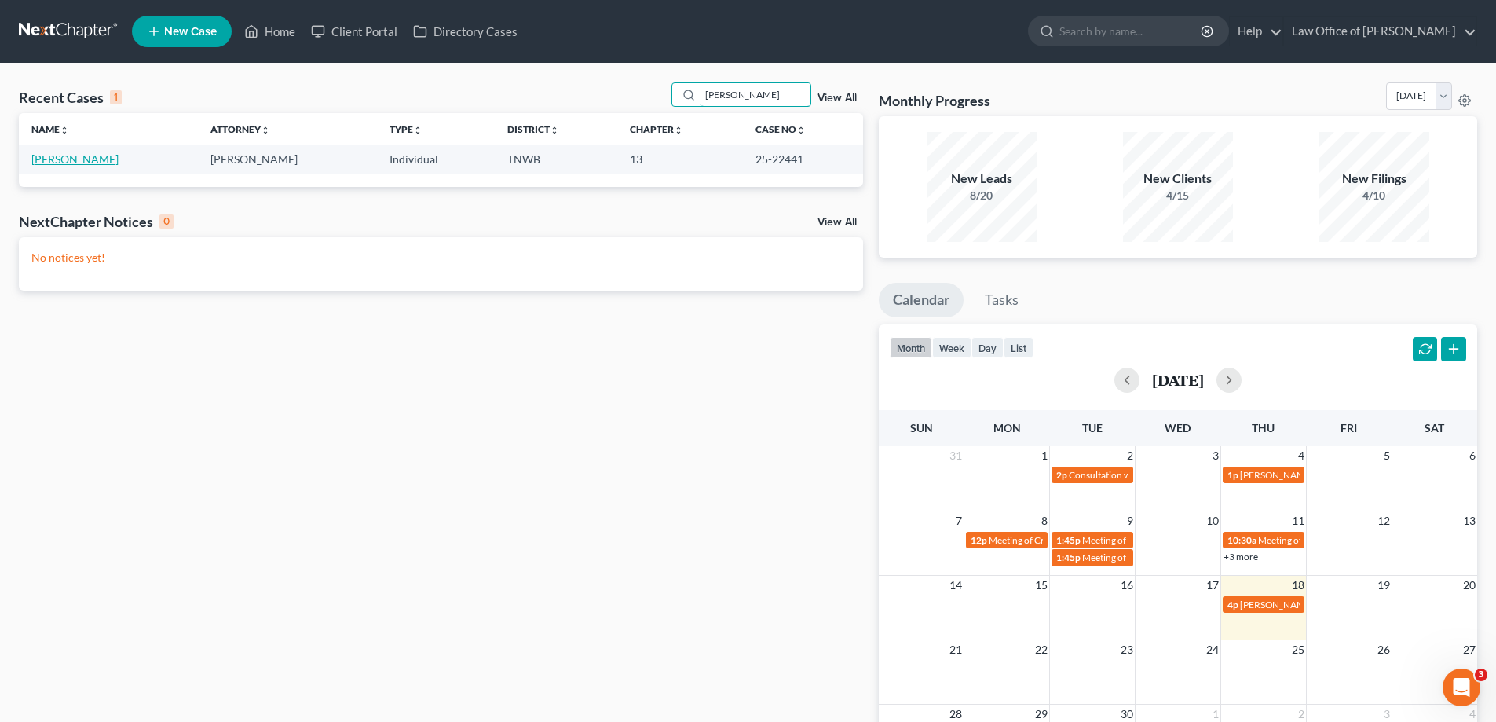
type input "[PERSON_NAME]"
click at [72, 162] on link "[PERSON_NAME]" at bounding box center [74, 158] width 87 height 13
